Goal: Entertainment & Leisure: Consume media (video, audio)

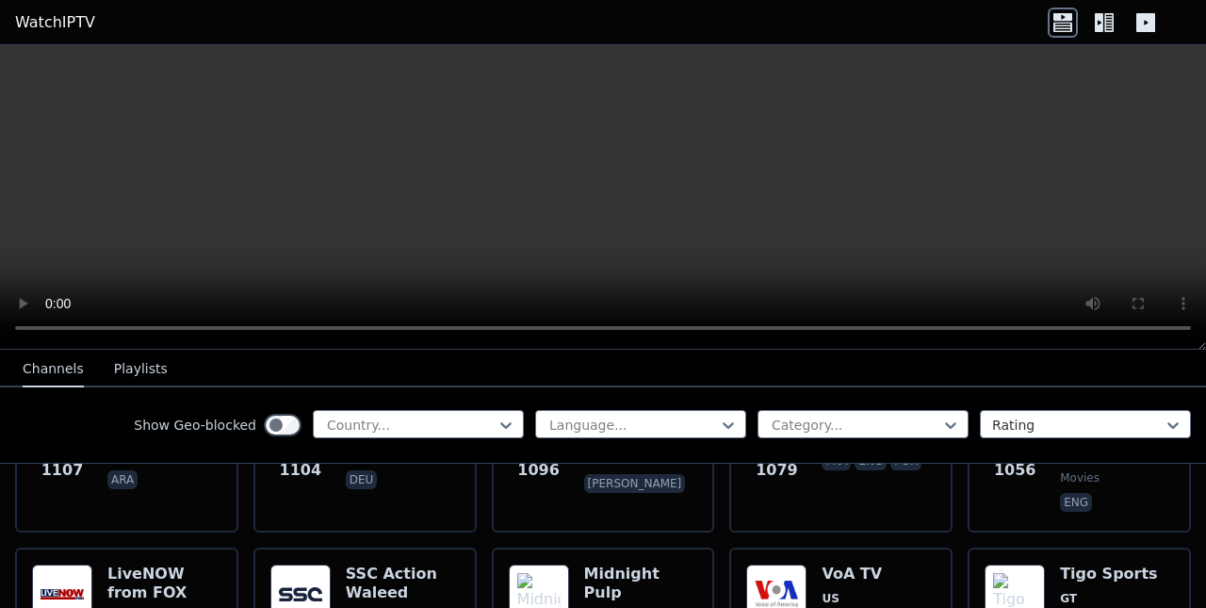
scroll to position [3328, 0]
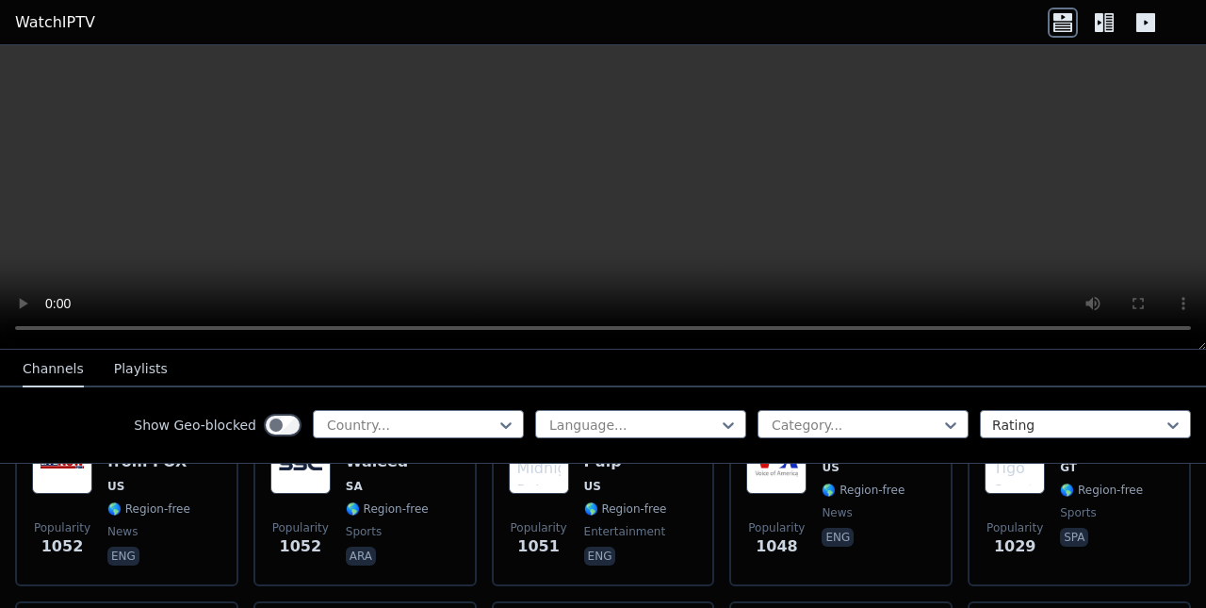
click at [391, 422] on div at bounding box center [410, 424] width 171 height 19
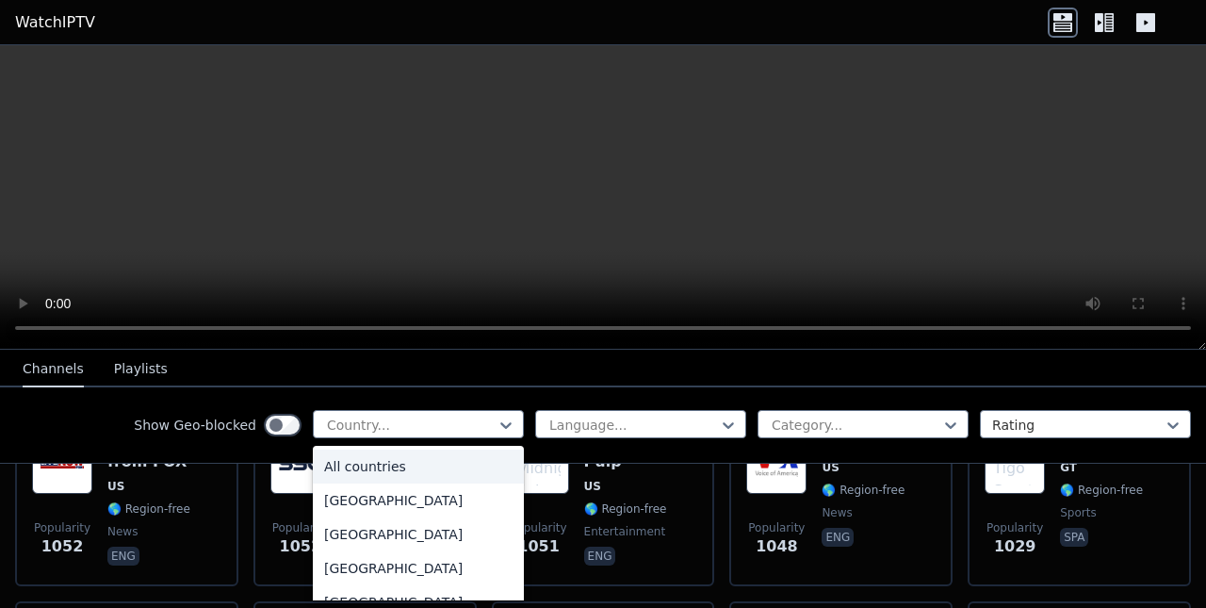
click at [883, 422] on div at bounding box center [855, 424] width 171 height 19
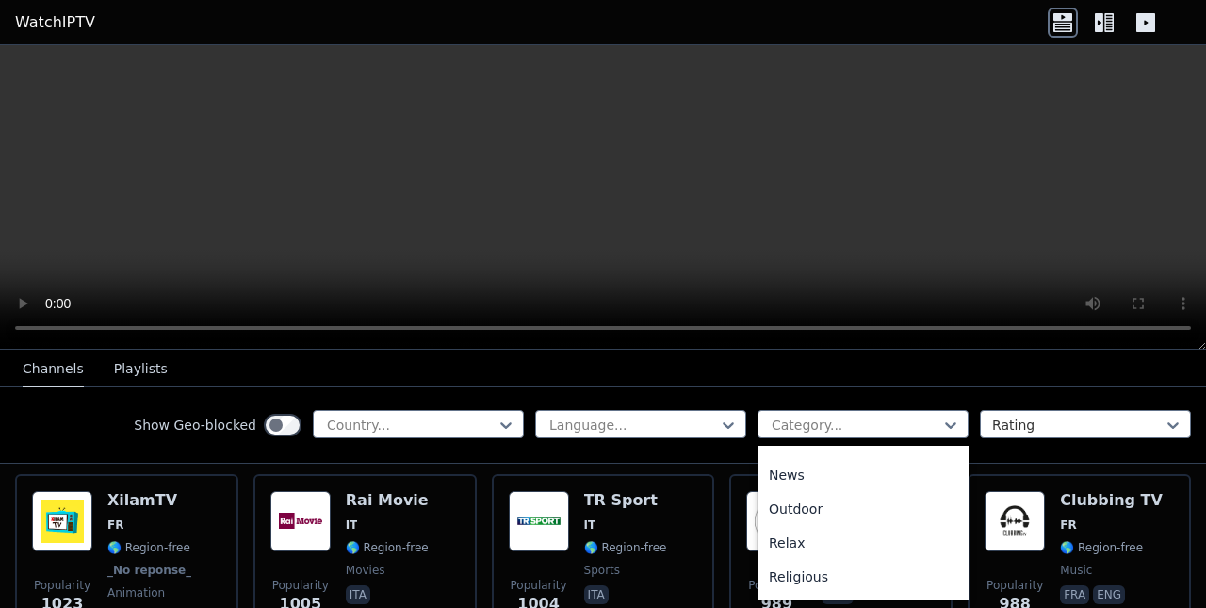
scroll to position [768, 0]
click at [774, 503] on div "Sports" at bounding box center [862, 513] width 211 height 34
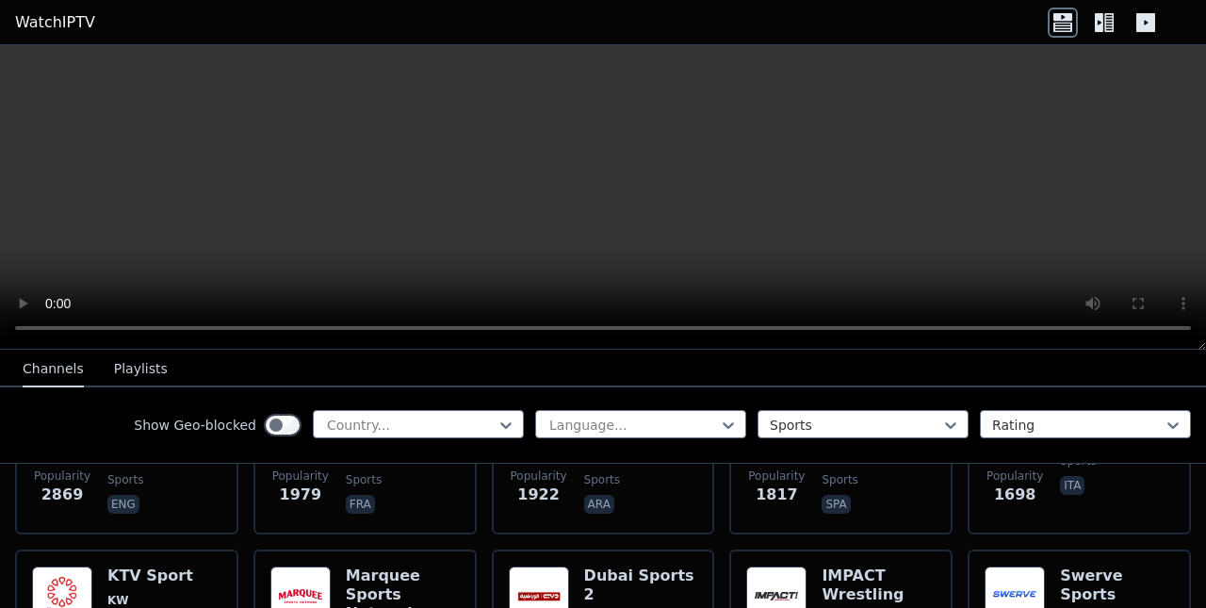
scroll to position [509, 0]
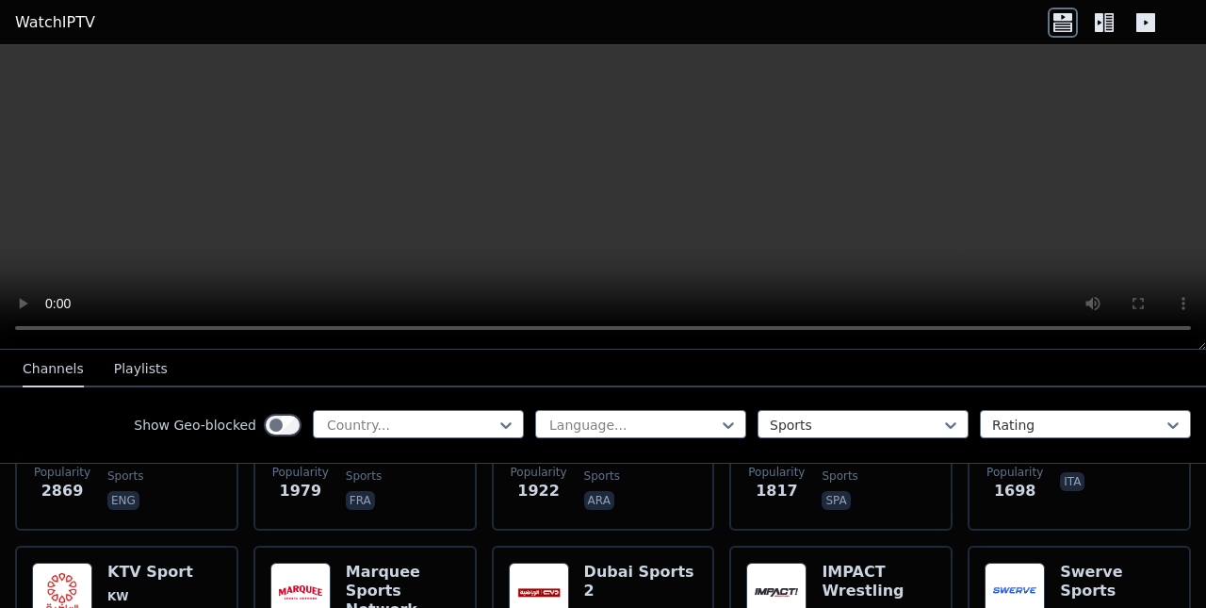
click at [1205, 108] on video at bounding box center [603, 197] width 1206 height 304
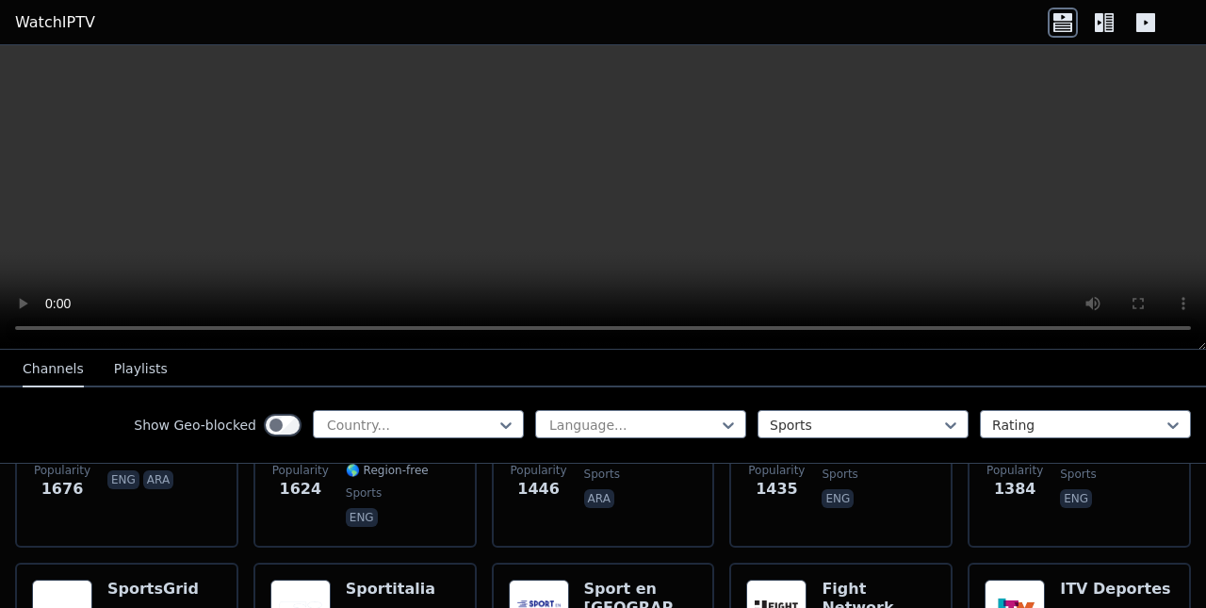
scroll to position [733, 0]
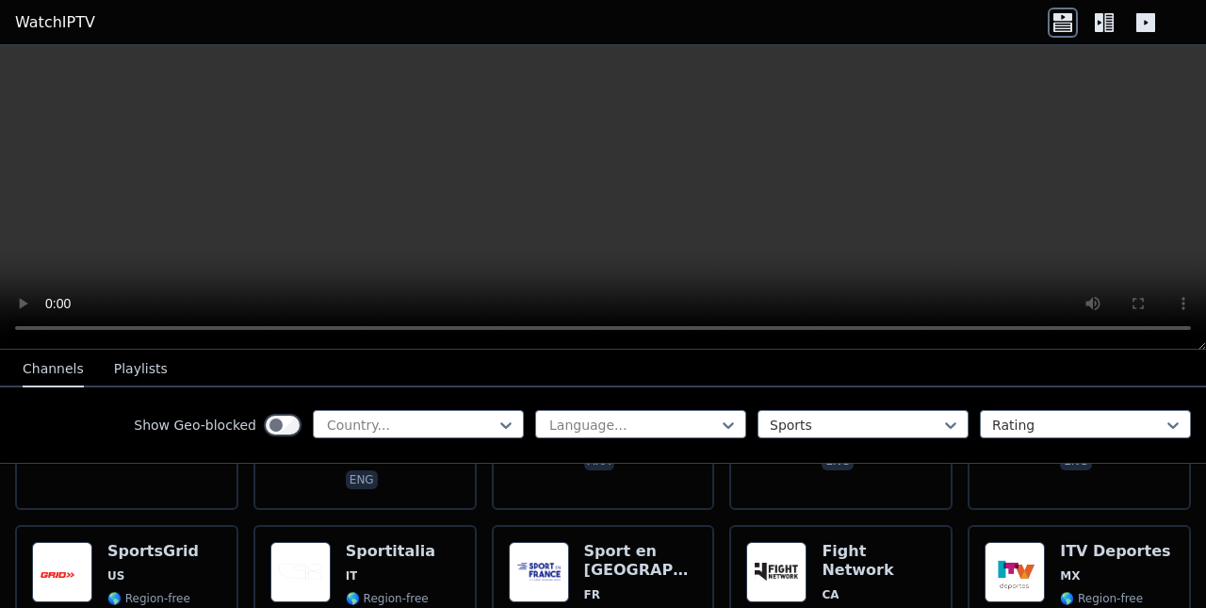
click at [812, 427] on div at bounding box center [855, 424] width 171 height 19
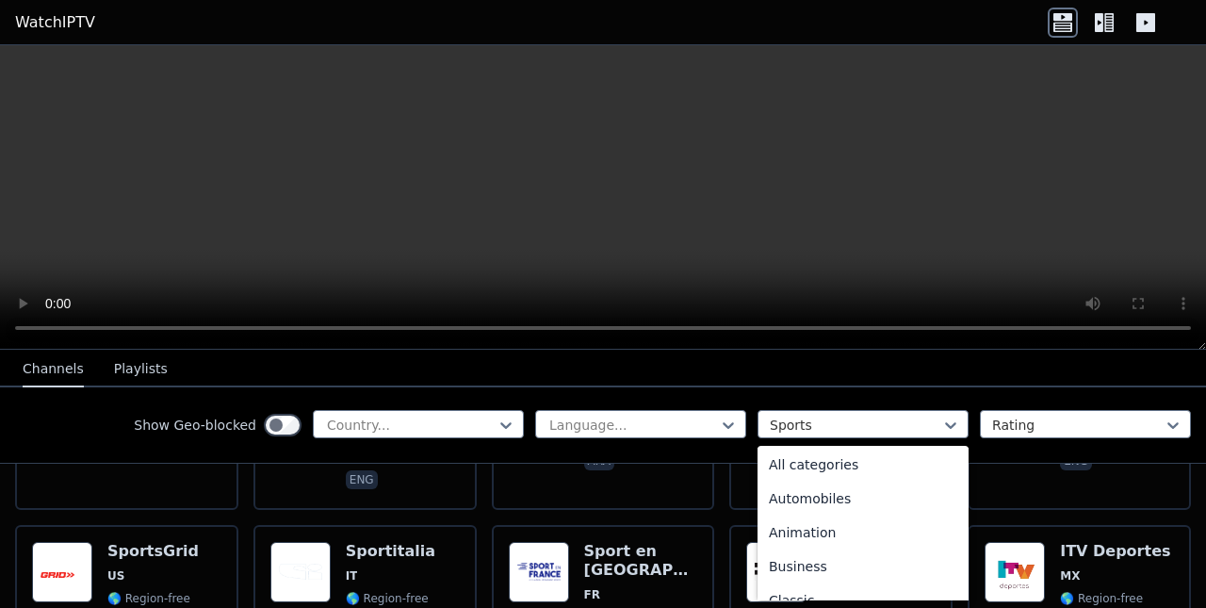
scroll to position [0, 0]
click at [835, 468] on div "All categories" at bounding box center [862, 466] width 211 height 34
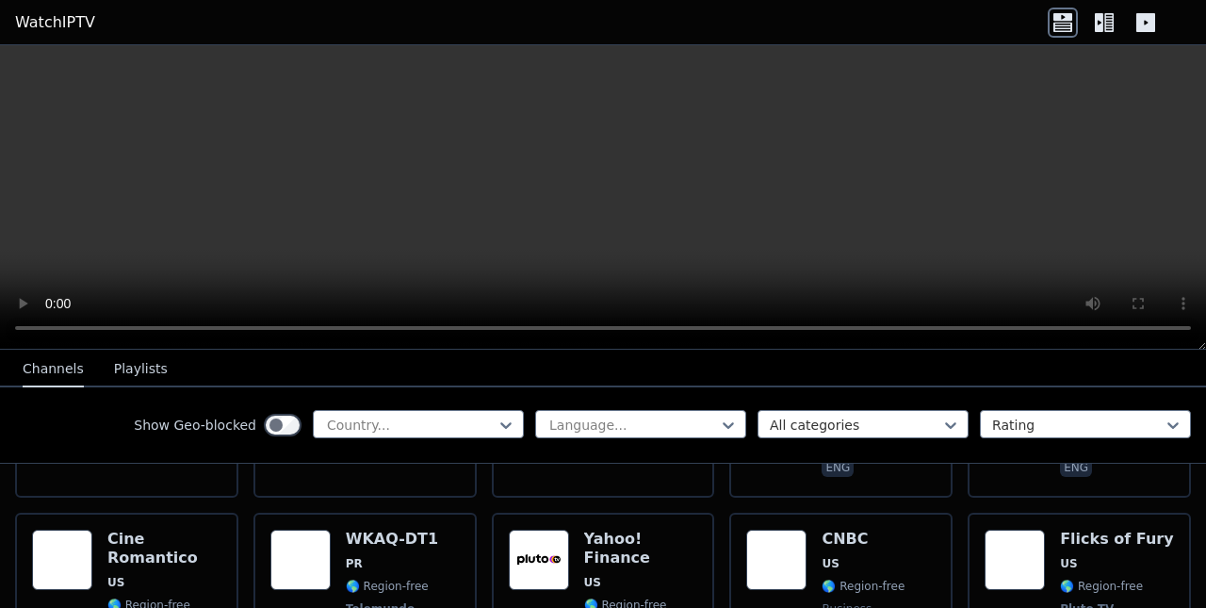
scroll to position [4571, 0]
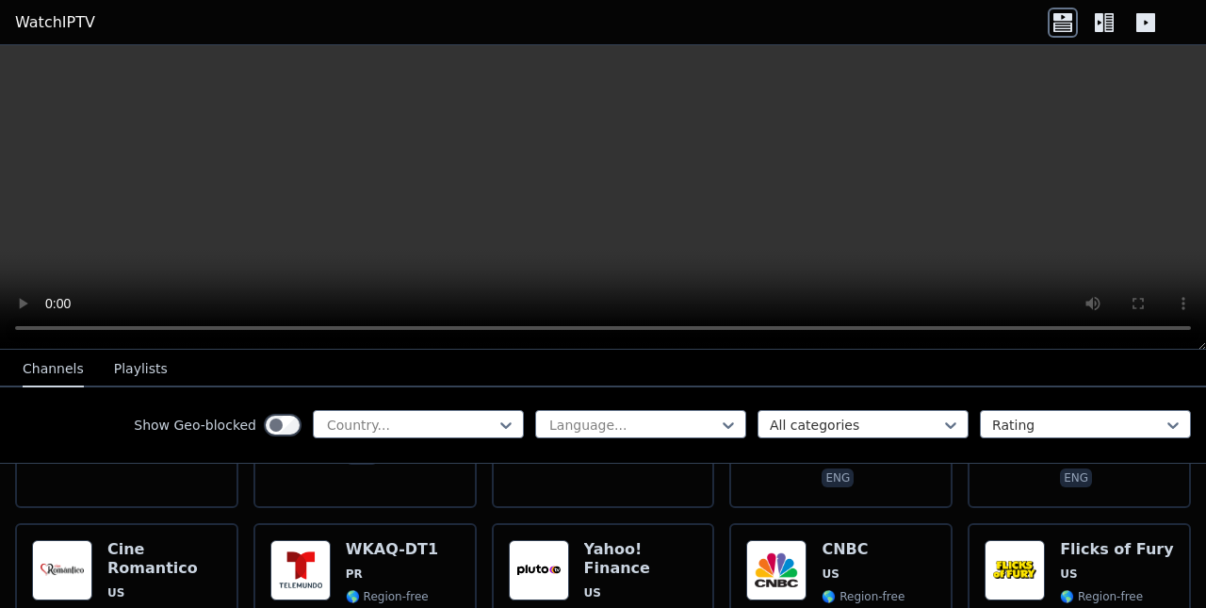
click at [407, 607] on span "Telemundo" at bounding box center [392, 618] width 92 height 15
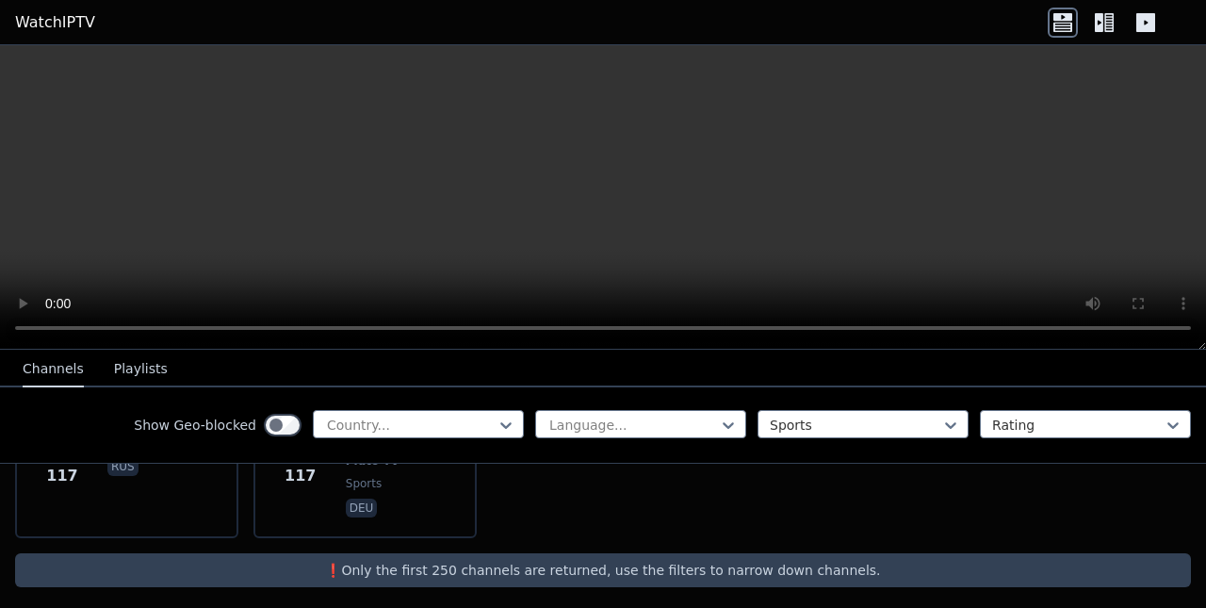
scroll to position [4473, 0]
